Goal: Task Accomplishment & Management: Use online tool/utility

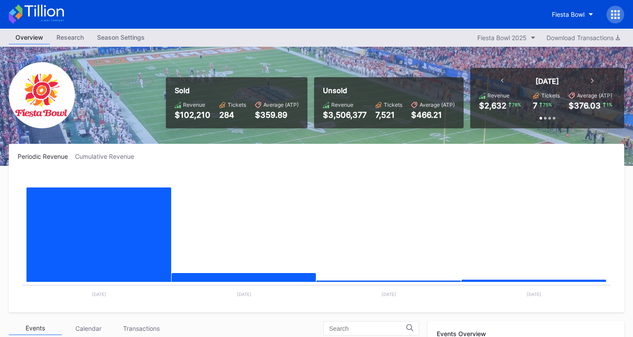
click at [33, 7] on icon at bounding box center [43, 11] width 39 height 12
click at [508, 36] on div "Fiesta Bowl 2025" at bounding box center [502, 38] width 49 height 8
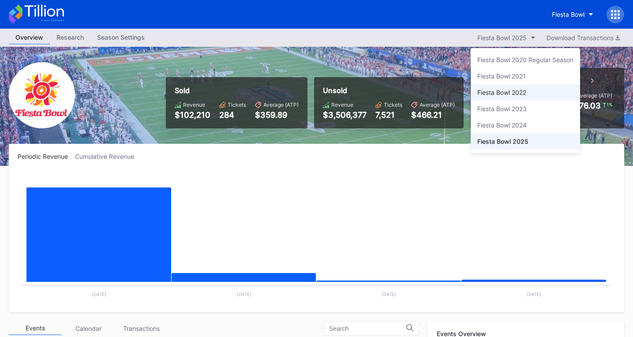
click at [504, 89] on div "Fiesta Bowl 2022" at bounding box center [525, 92] width 109 height 16
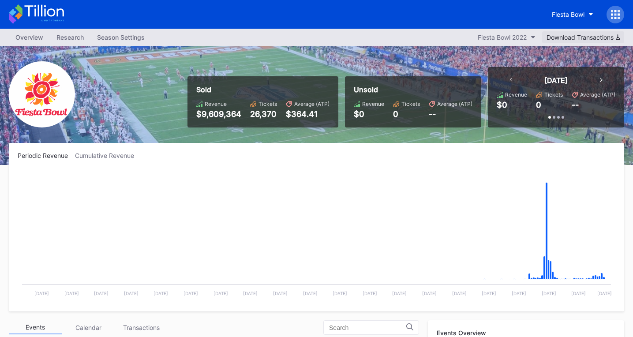
click at [569, 36] on div "Download Transactions" at bounding box center [583, 38] width 73 height 8
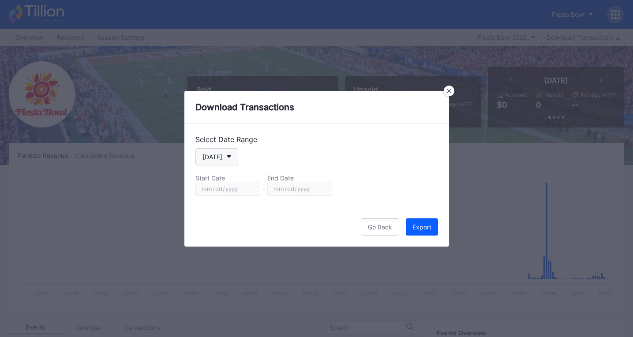
click at [215, 158] on div "[DATE]" at bounding box center [213, 157] width 20 height 8
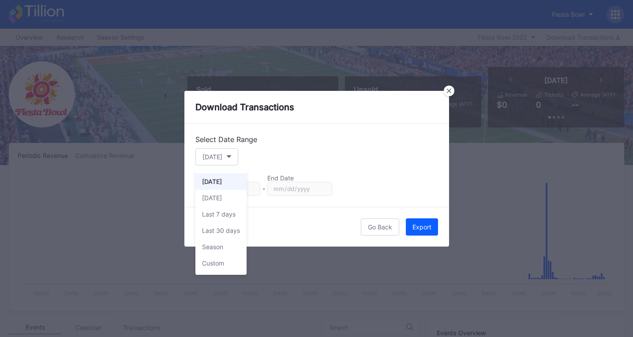
drag, startPoint x: 219, startPoint y: 246, endPoint x: 350, endPoint y: 248, distance: 130.7
click at [219, 247] on div "Season" at bounding box center [212, 247] width 21 height 8
type input "[DATE]"
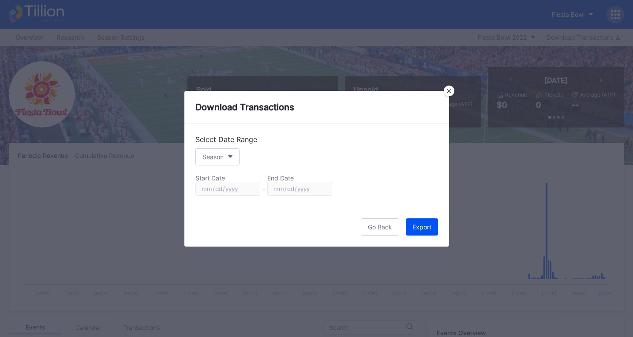
click at [430, 231] on button "Export" at bounding box center [422, 226] width 32 height 17
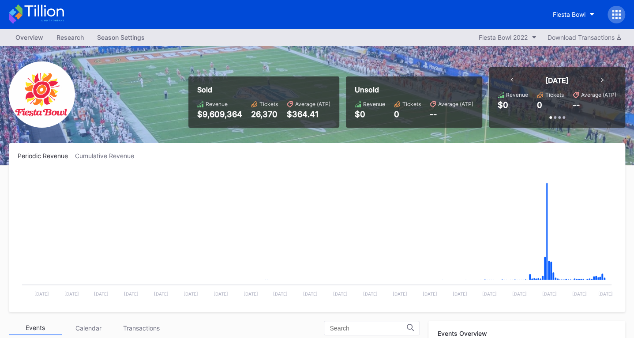
drag, startPoint x: 42, startPoint y: 227, endPoint x: 279, endPoint y: 98, distance: 269.4
click at [42, 227] on rect "Chart title" at bounding box center [317, 236] width 598 height 132
